Goal: Task Accomplishment & Management: Use online tool/utility

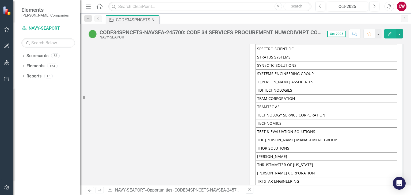
scroll to position [1933, 0]
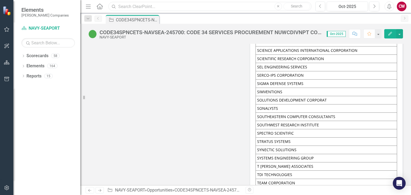
click at [139, 8] on input "text" at bounding box center [209, 6] width 203 height 9
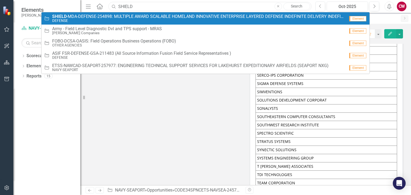
type input "SHIELD"
click at [118, 22] on small "DEFENSE" at bounding box center [198, 21] width 293 height 4
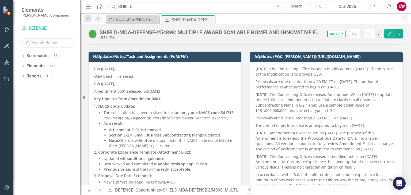
scroll to position [27, 0]
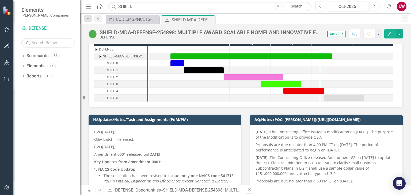
click at [112, 142] on p "Q&A batch II released." at bounding box center [165, 139] width 142 height 7
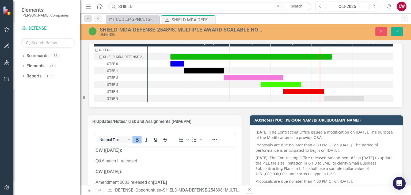
scroll to position [0, 0]
click at [96, 151] on strong "CW ([DATE]):" at bounding box center [109, 150] width 27 height 5
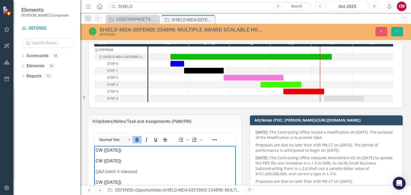
click at [123, 153] on p "CW ([DATE]):" at bounding box center [165, 150] width 139 height 6
click at [399, 32] on button "Save" at bounding box center [397, 31] width 12 height 9
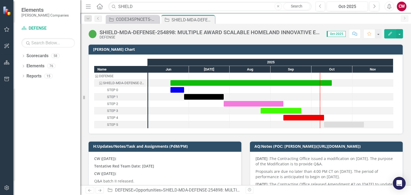
click at [354, 32] on icon "Comment" at bounding box center [354, 34] width 5 height 4
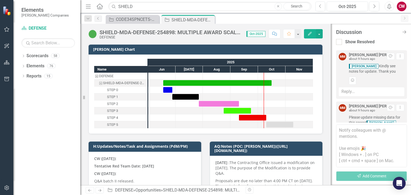
scroll to position [242, 0]
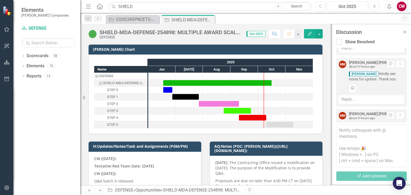
click at [352, 90] on icon "Add Reaction" at bounding box center [352, 88] width 4 height 3
click at [364, 92] on img "button" at bounding box center [365, 93] width 7 height 7
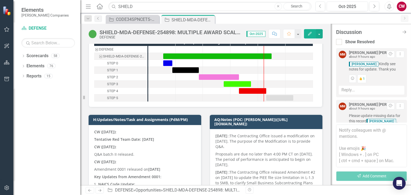
scroll to position [242, 0]
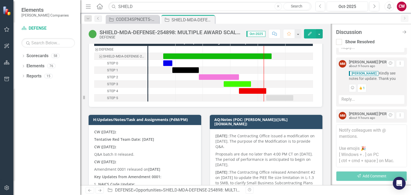
click at [401, 33] on div "Discussion Close Discussion Bar" at bounding box center [371, 32] width 71 height 6
click at [405, 30] on icon at bounding box center [404, 32] width 5 height 4
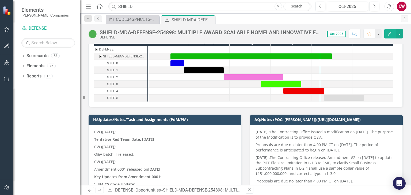
click at [407, 20] on link "Next" at bounding box center [404, 18] width 7 height 7
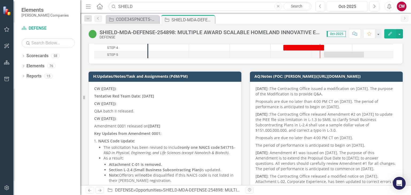
scroll to position [27, 0]
